Goal: Answer question/provide support

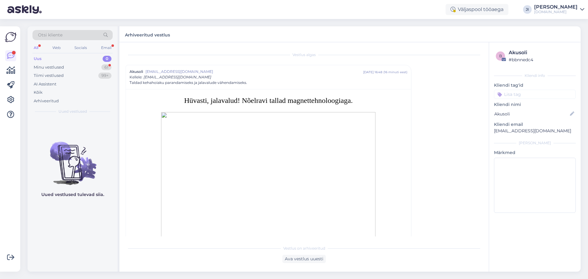
scroll to position [17, 0]
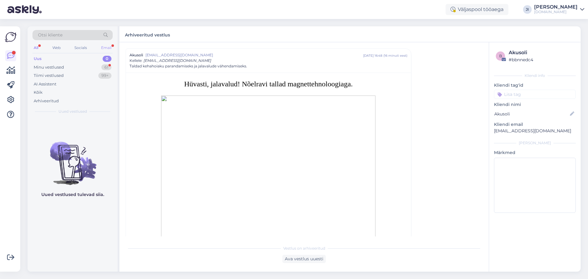
click at [108, 48] on div "Email" at bounding box center [106, 48] width 13 height 8
click at [39, 47] on div "All" at bounding box center [35, 48] width 7 height 8
click at [49, 60] on div "Uus 0" at bounding box center [72, 58] width 80 height 9
click at [49, 91] on div "Kõik" at bounding box center [72, 92] width 80 height 9
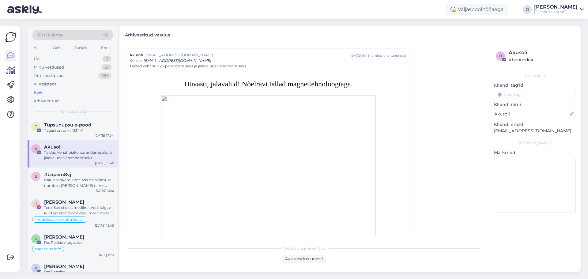
click at [76, 145] on div "Akusoli" at bounding box center [79, 147] width 70 height 6
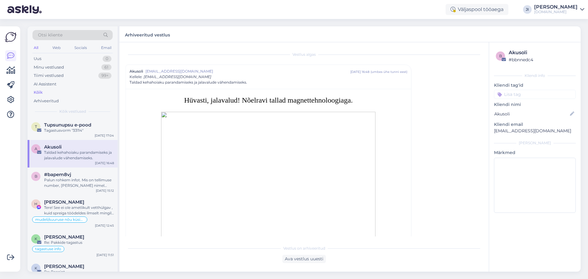
scroll to position [0, 0]
click at [61, 122] on span "Tupsunupsu e-pood" at bounding box center [67, 125] width 47 height 6
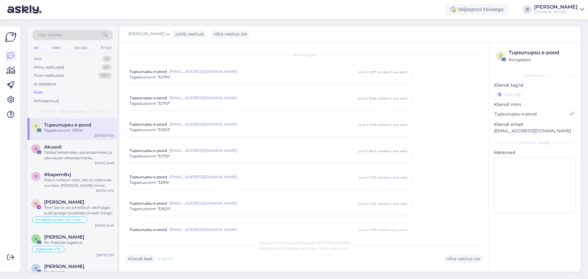
scroll to position [2497, 0]
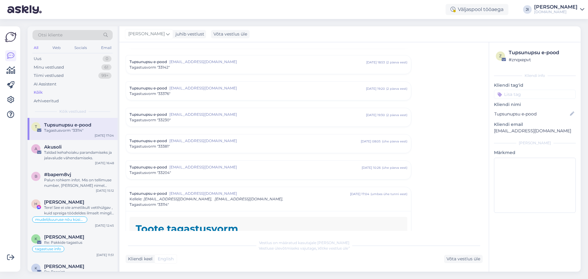
click at [53, 90] on div "Kõik" at bounding box center [72, 92] width 80 height 9
click at [66, 56] on div "Uus 0" at bounding box center [72, 58] width 80 height 9
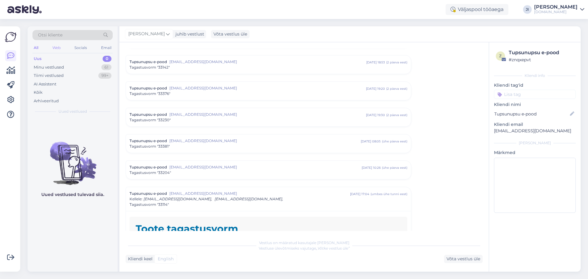
drag, startPoint x: 54, startPoint y: 39, endPoint x: 58, endPoint y: 45, distance: 7.0
click at [55, 42] on div "Otsi kliente" at bounding box center [72, 37] width 80 height 14
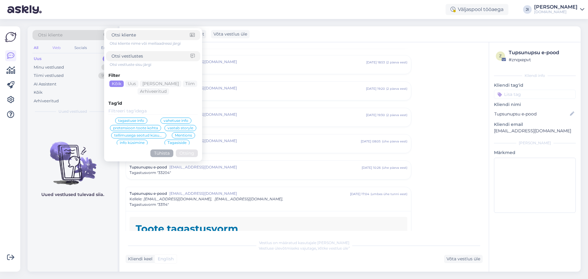
click at [59, 47] on div "Web" at bounding box center [56, 48] width 11 height 8
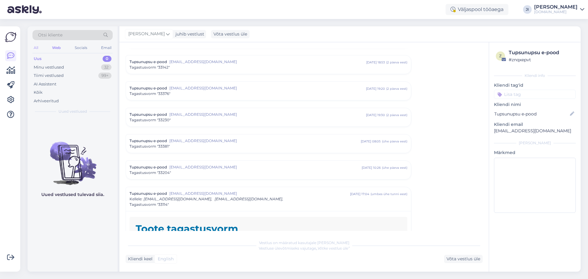
click at [36, 44] on div "All" at bounding box center [35, 48] width 7 height 8
click at [47, 94] on div "Kõik" at bounding box center [72, 92] width 80 height 9
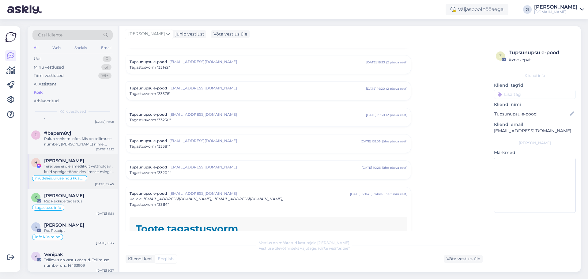
scroll to position [31, 0]
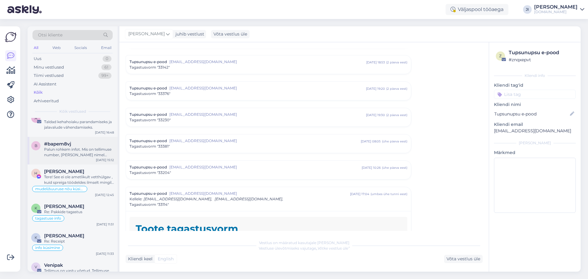
click at [75, 153] on div "Palun rohkem infot. Mis on tellimuse number, [PERSON_NAME] nimel tehtud?" at bounding box center [79, 152] width 70 height 11
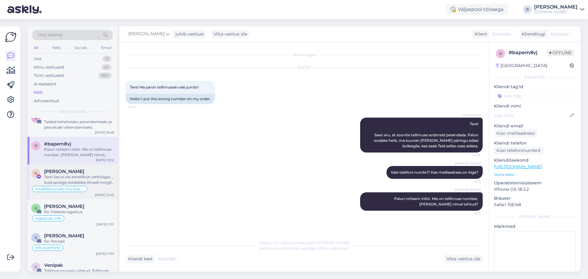
click at [98, 176] on div "Tere! See ei ole ametlikult vetthülgav , kuid spreiga töödeldes ilmselt mingil …" at bounding box center [79, 179] width 70 height 11
